Goal: Find specific page/section

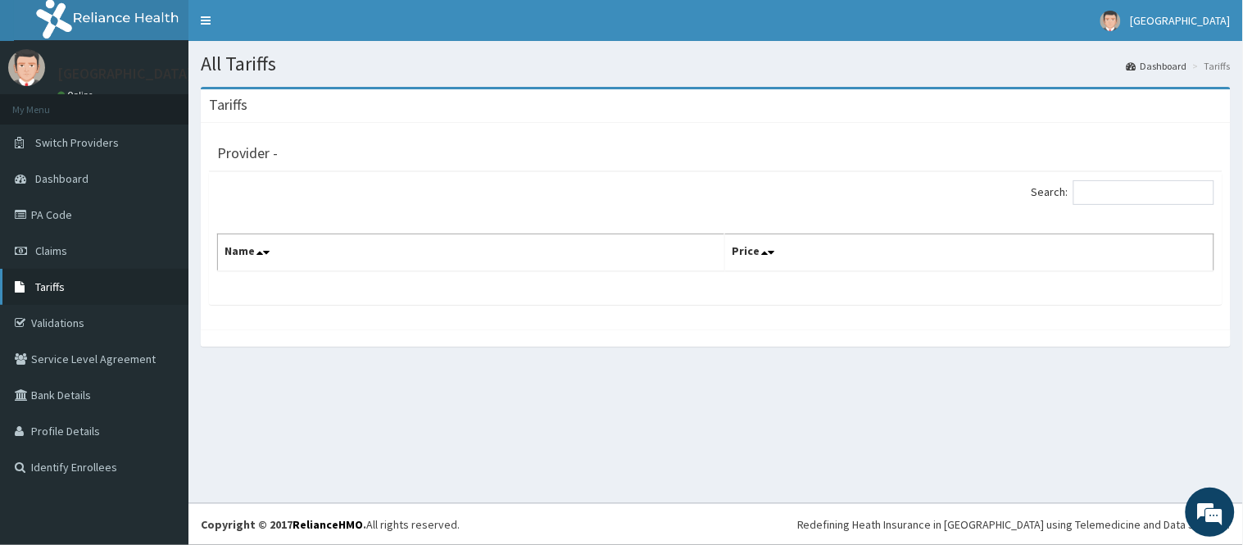
click at [37, 283] on span "Tariffs" at bounding box center [49, 286] width 29 height 15
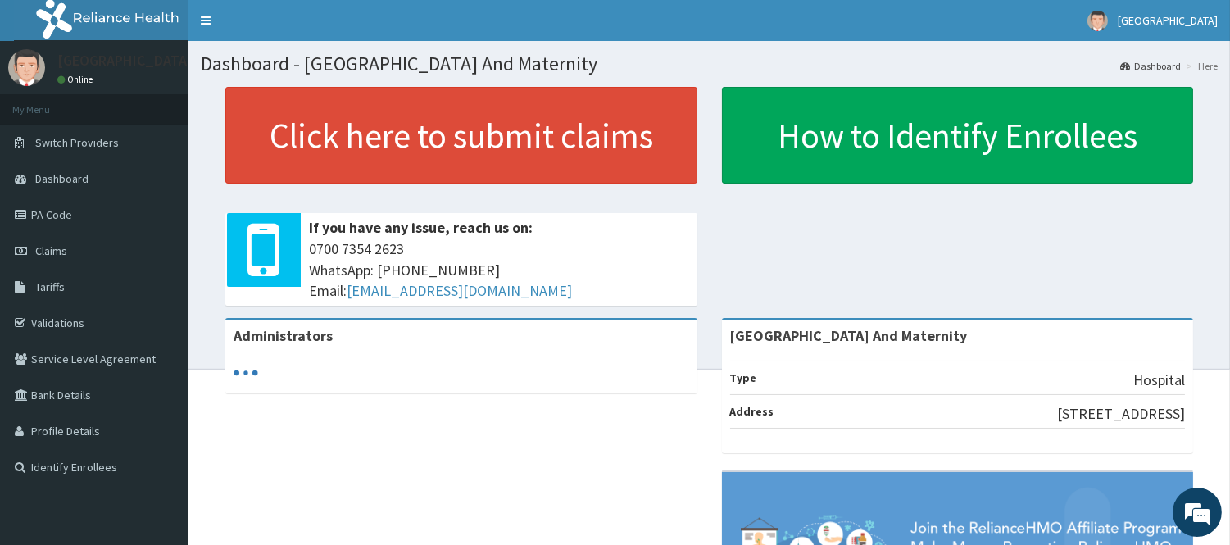
click at [53, 285] on span "Tariffs" at bounding box center [49, 286] width 29 height 15
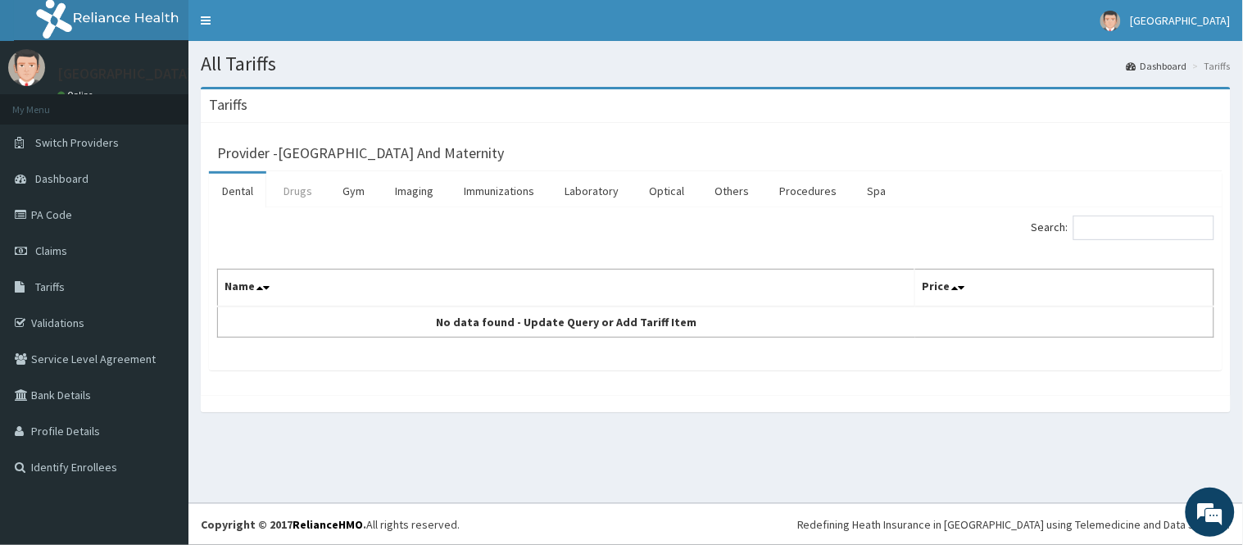
click at [306, 193] on link "Drugs" at bounding box center [297, 191] width 55 height 34
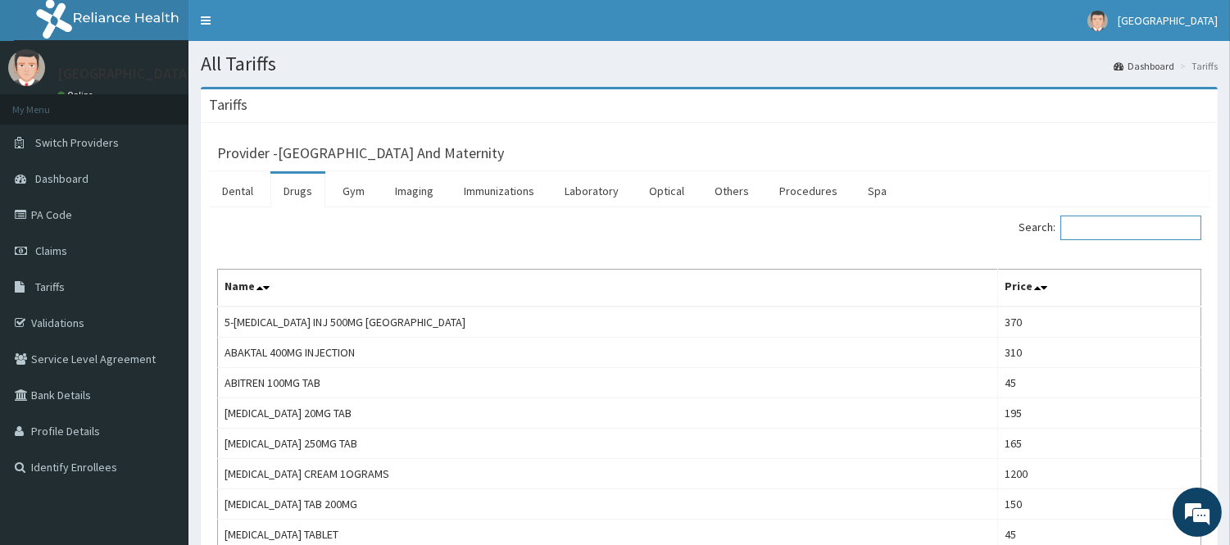
click at [1117, 226] on input "Search:" at bounding box center [1130, 227] width 141 height 25
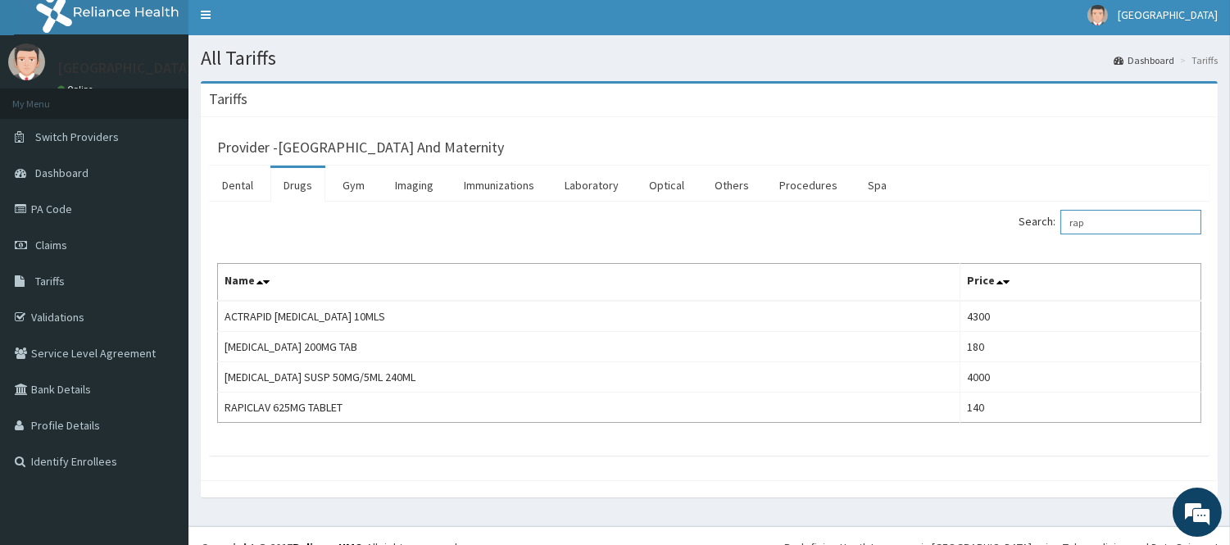
scroll to position [7, 0]
type input "rap"
